Goal: Task Accomplishment & Management: Manage account settings

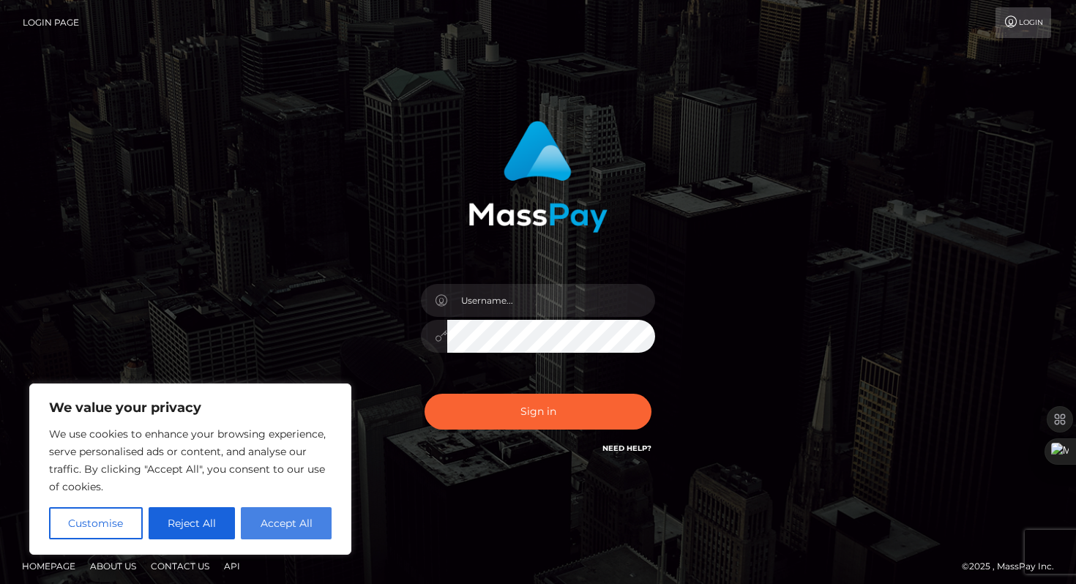
click at [310, 529] on button "Accept All" at bounding box center [286, 523] width 91 height 32
checkbox input "true"
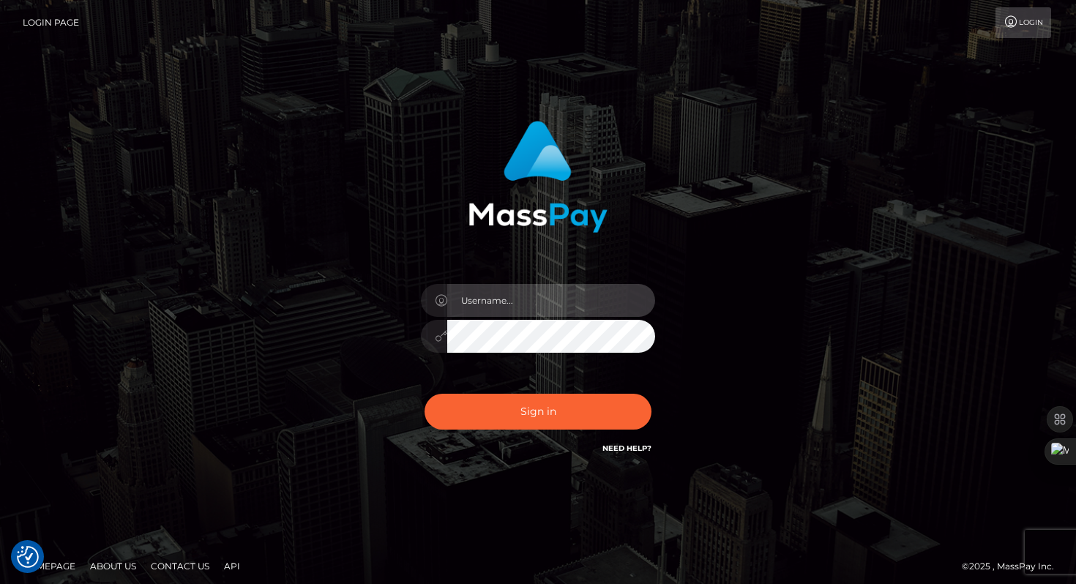
click at [504, 302] on input "text" at bounding box center [551, 300] width 208 height 33
type input "[EMAIL_ADDRESS][DOMAIN_NAME]"
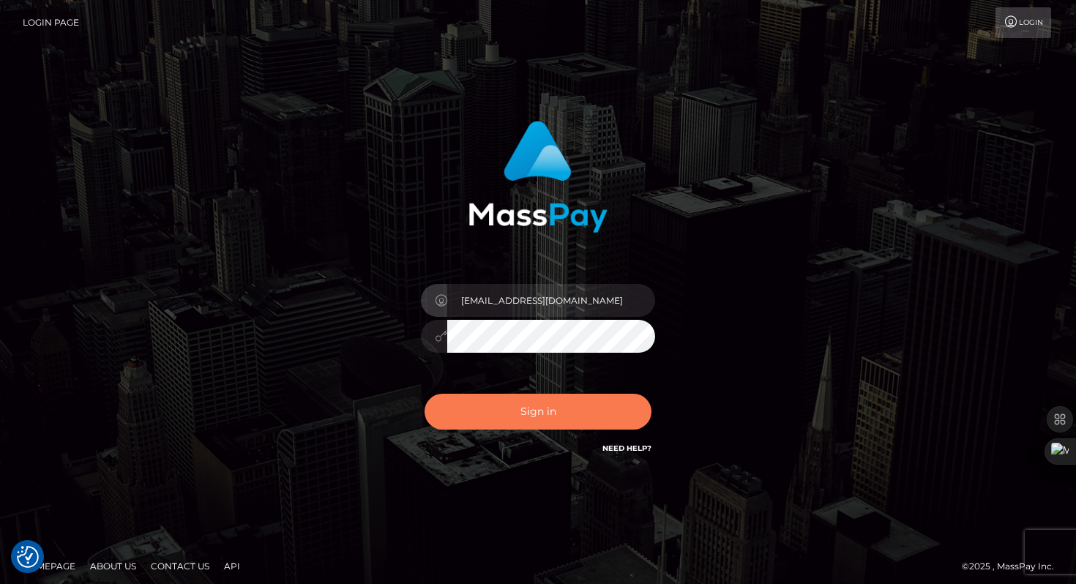
click at [527, 415] on button "Sign in" at bounding box center [538, 412] width 227 height 36
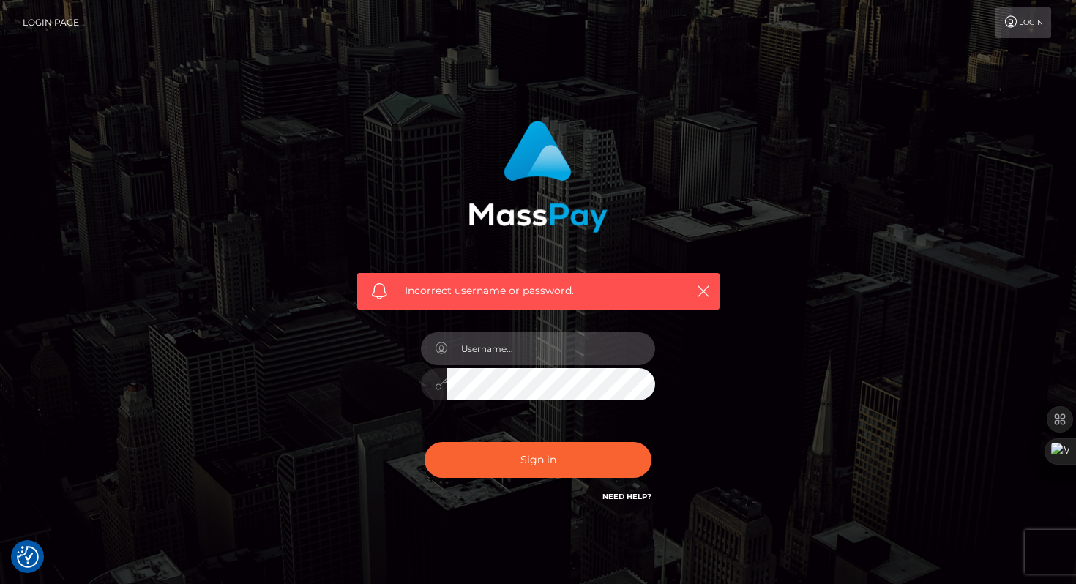
click at [488, 349] on input "text" at bounding box center [551, 348] width 208 height 33
type input "[EMAIL_ADDRESS][DOMAIN_NAME]"
click at [447, 383] on protonpass-control-1de9 at bounding box center [447, 384] width 0 height 33
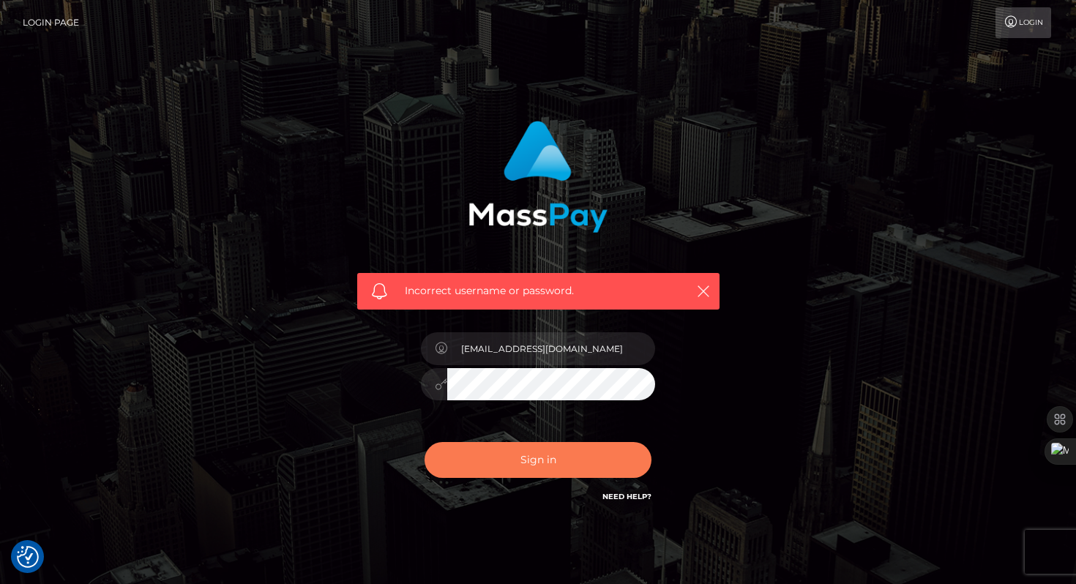
click at [488, 458] on button "Sign in" at bounding box center [538, 460] width 227 height 36
